Goal: Task Accomplishment & Management: Use online tool/utility

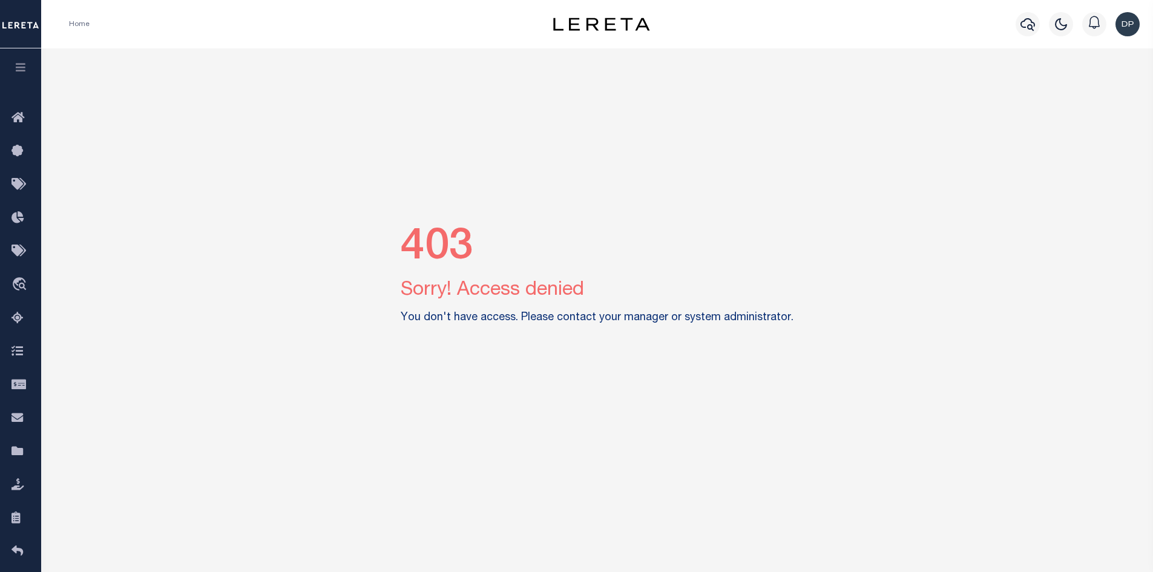
click at [1133, 22] on img "button" at bounding box center [1127, 24] width 24 height 24
click at [1081, 89] on span "Sign out" at bounding box center [1079, 86] width 34 height 8
click at [1123, 26] on img "button" at bounding box center [1127, 24] width 24 height 24
click at [1082, 88] on span "Sign out" at bounding box center [1079, 86] width 34 height 8
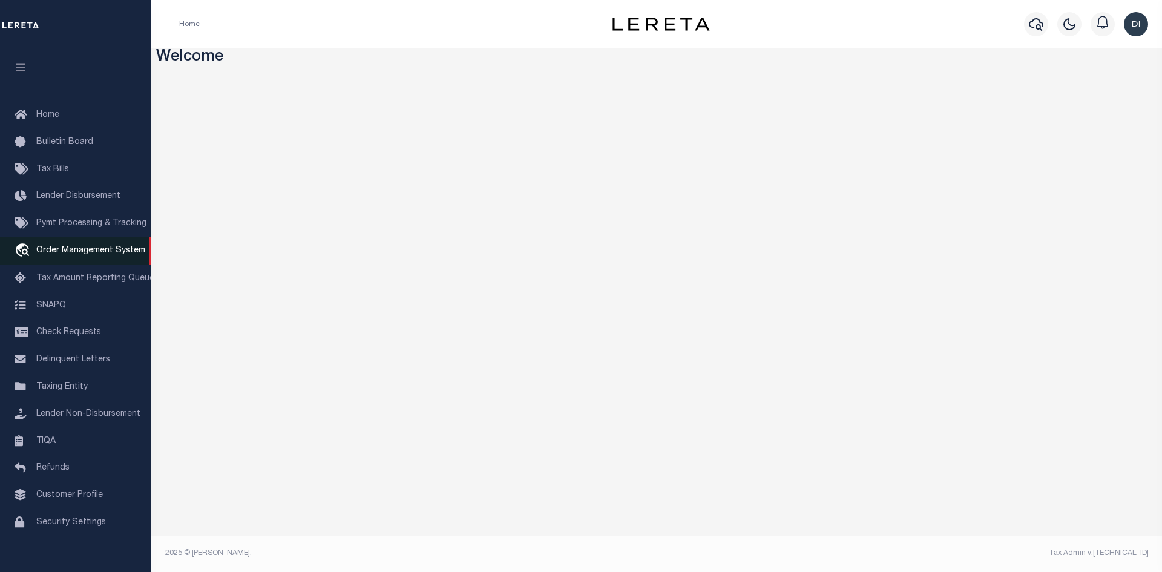
click at [79, 254] on span "Order Management System" at bounding box center [90, 250] width 109 height 8
